Goal: Task Accomplishment & Management: Complete application form

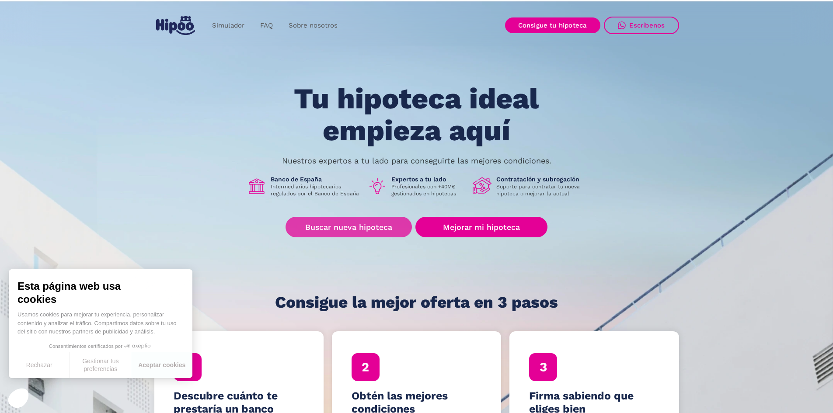
click at [353, 231] on link "Buscar nueva hipoteca" at bounding box center [349, 227] width 126 height 21
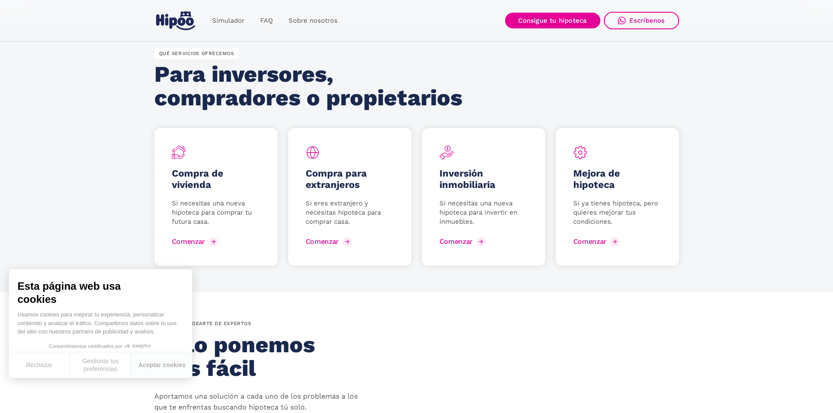
scroll to position [612, 0]
